Goal: Navigation & Orientation: Find specific page/section

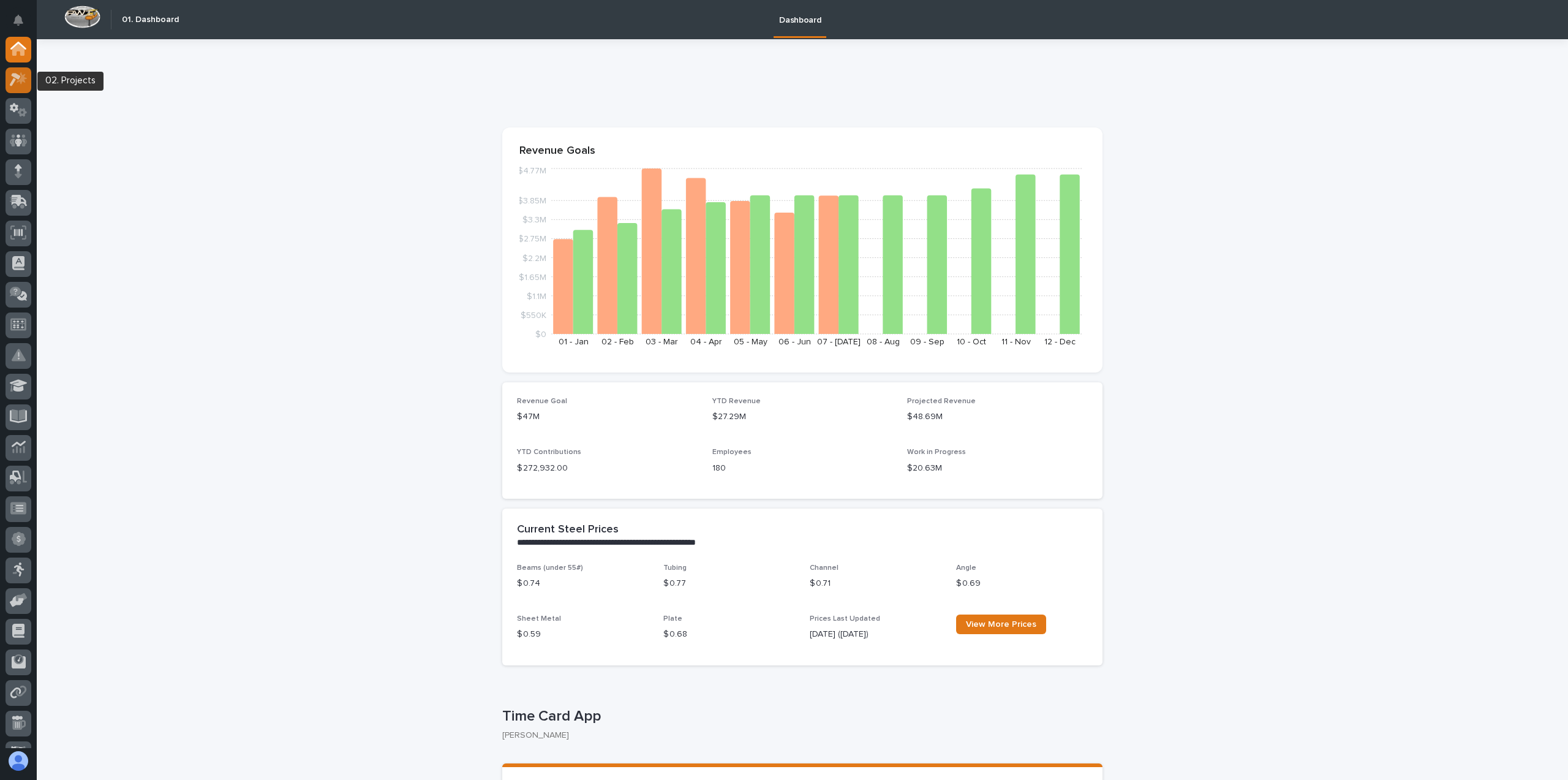
click at [16, 81] on icon at bounding box center [18, 79] width 17 height 14
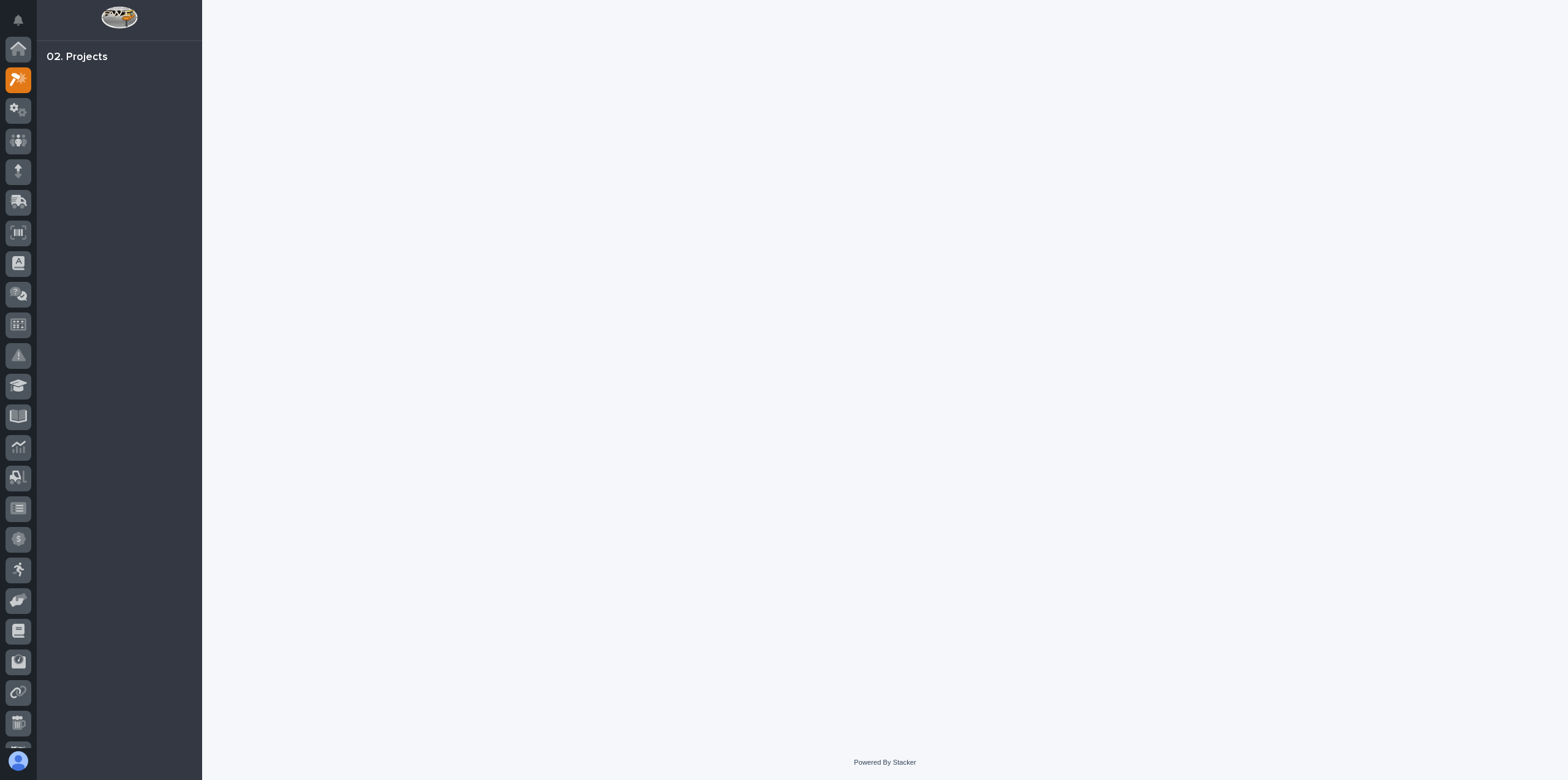
scroll to position [30, 0]
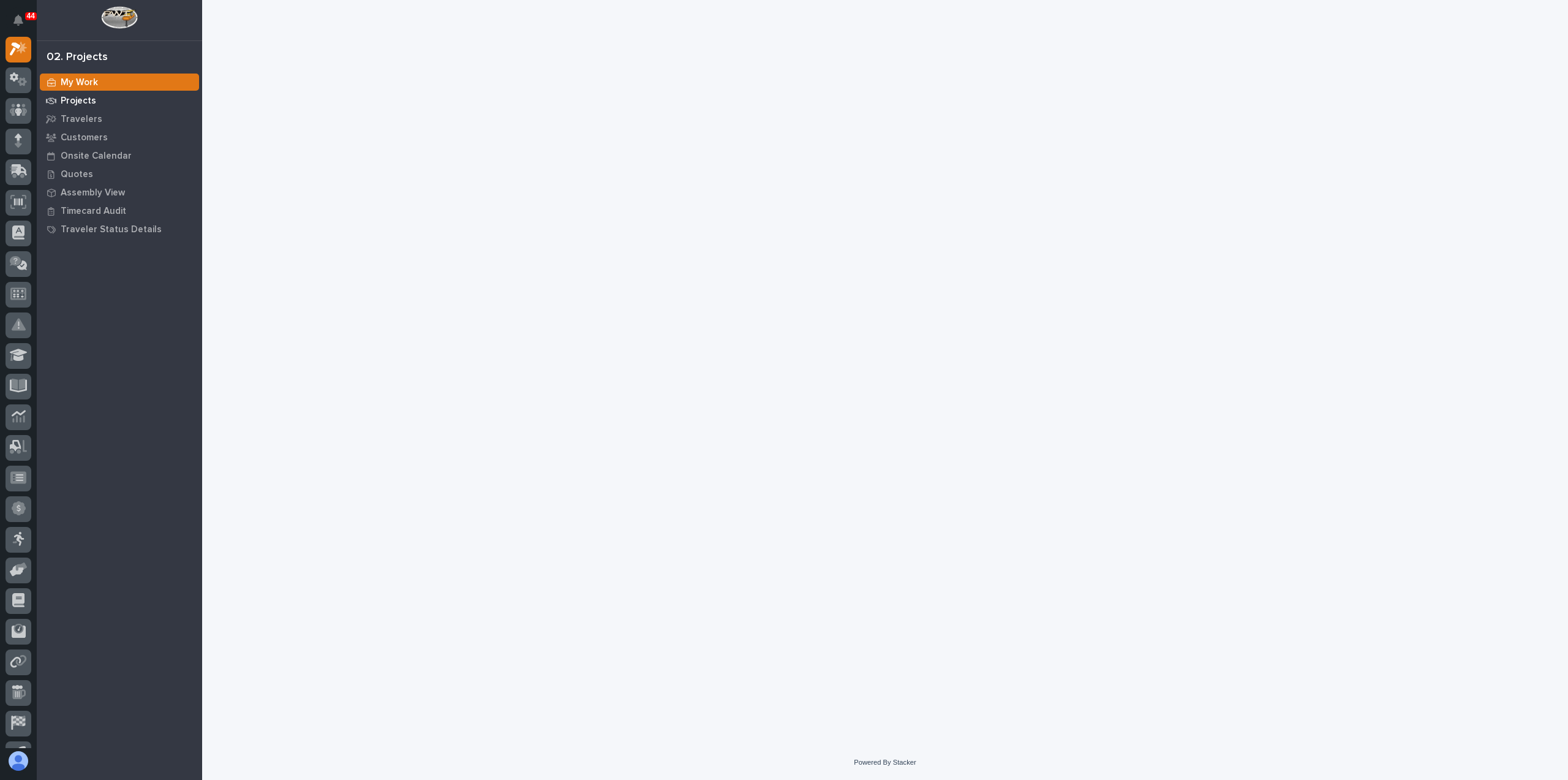
click at [69, 103] on p "Projects" at bounding box center [78, 101] width 36 height 11
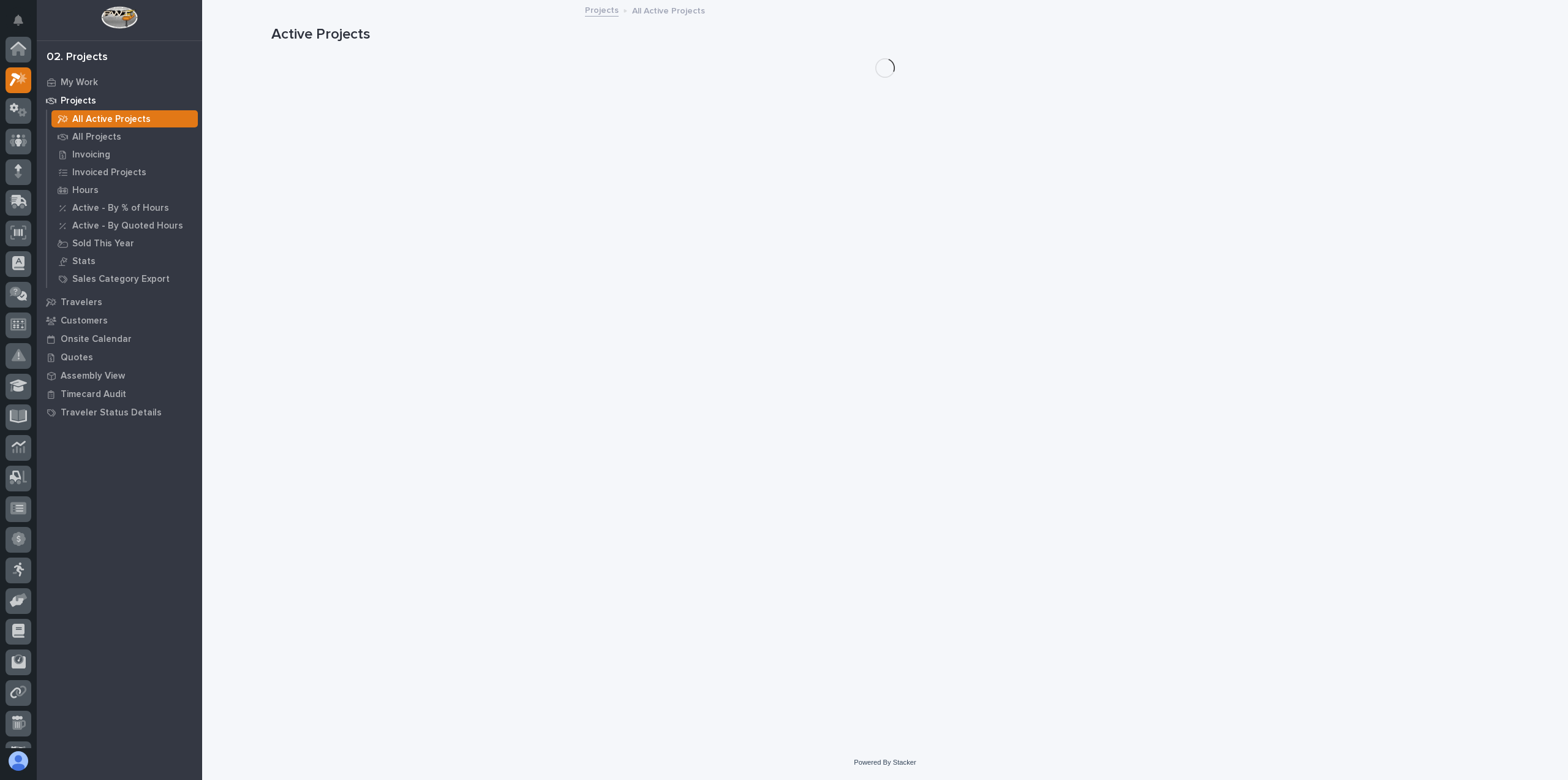
scroll to position [30, 0]
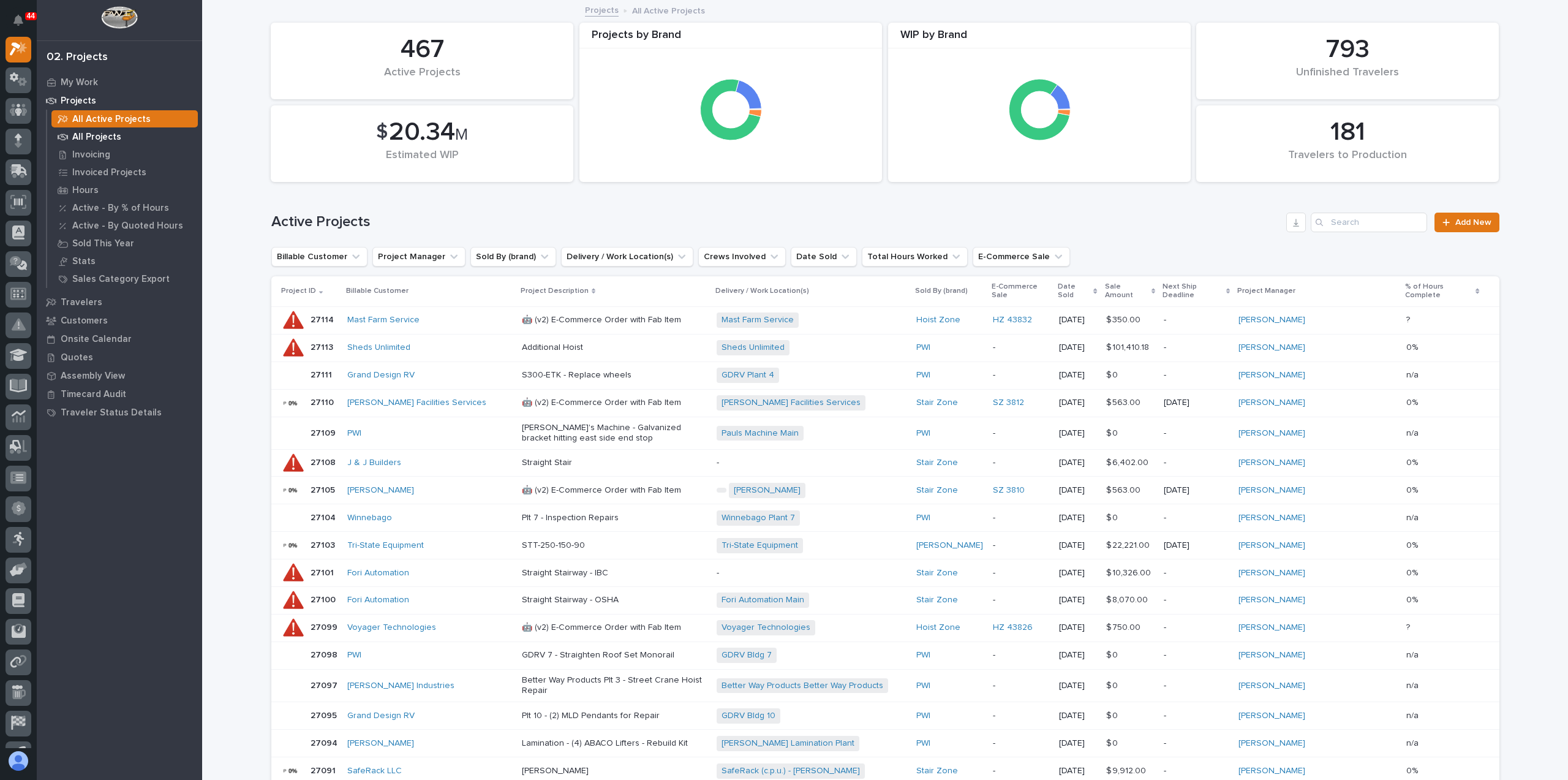
click at [86, 137] on p "All Projects" at bounding box center [96, 137] width 49 height 11
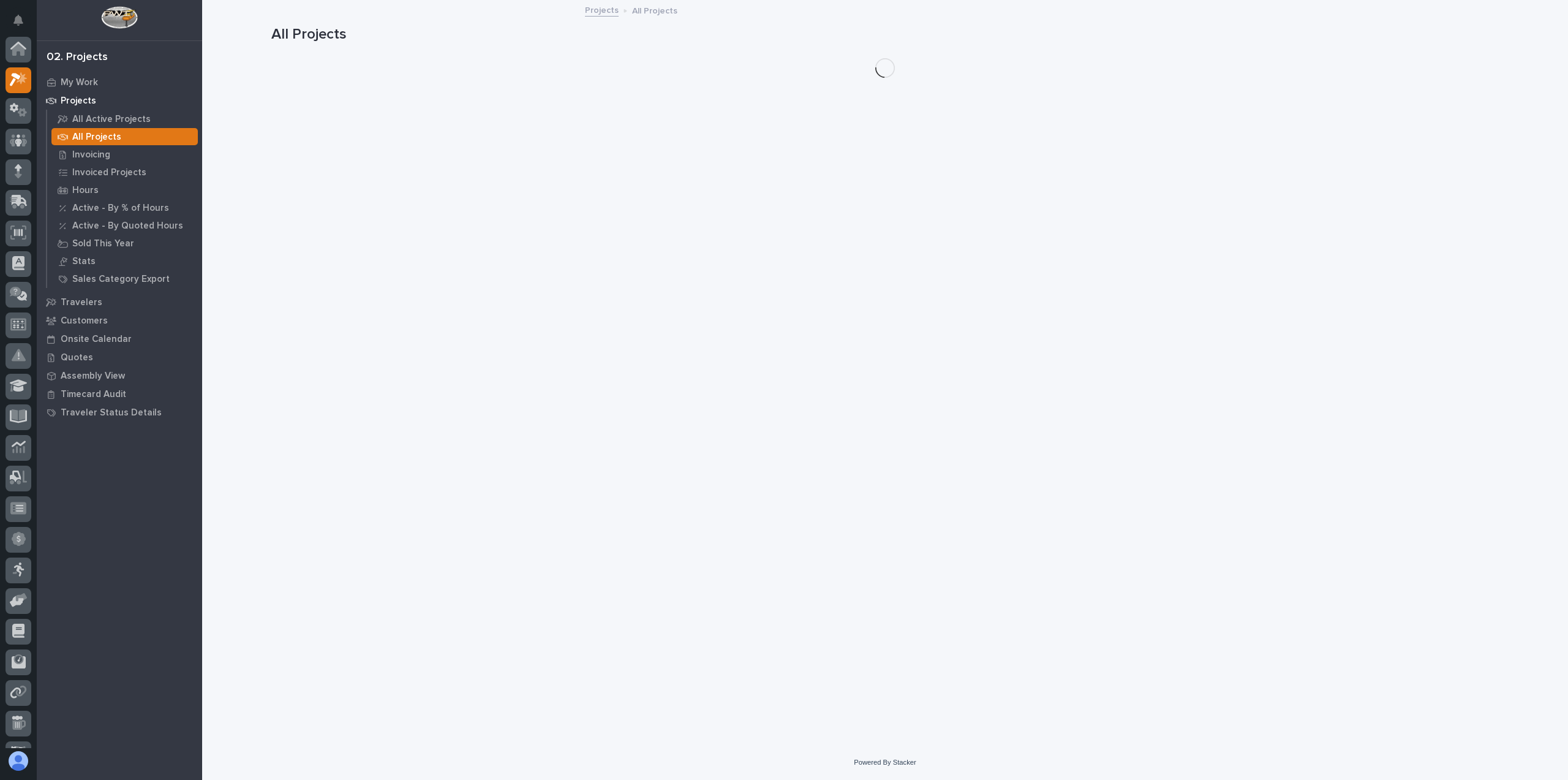
scroll to position [30, 0]
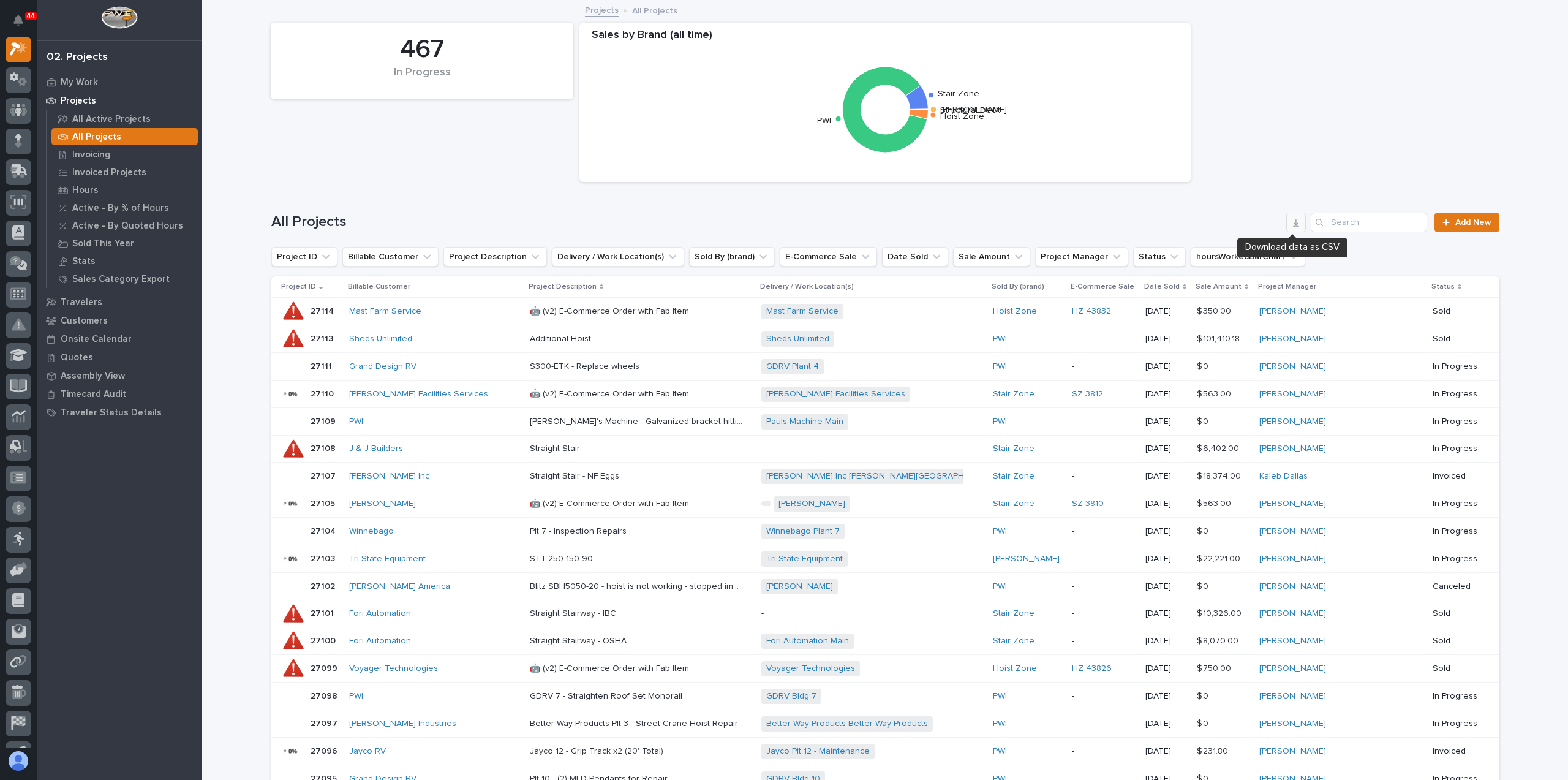
click at [1291, 223] on icon "button" at bounding box center [1295, 221] width 10 height 10
